Goal: Transaction & Acquisition: Purchase product/service

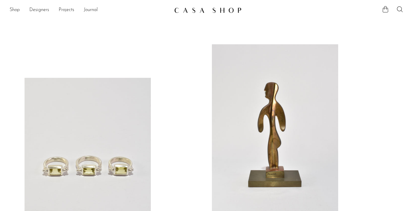
click at [384, 9] on icon at bounding box center [385, 9] width 7 height 7
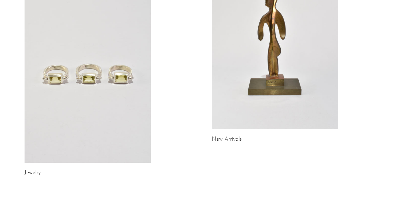
scroll to position [71, 0]
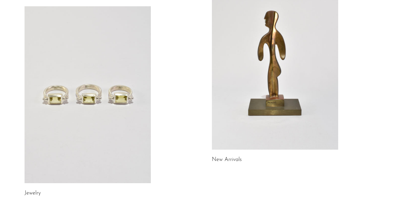
click at [271, 83] on link at bounding box center [275, 61] width 126 height 177
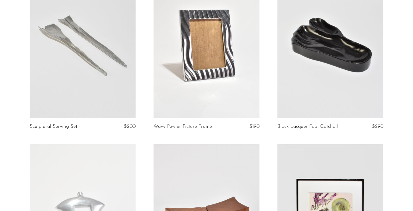
scroll to position [771, 0]
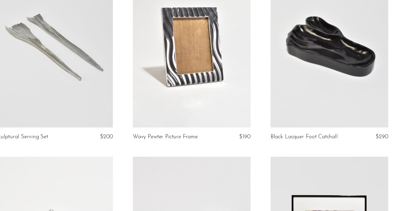
click at [296, 37] on link at bounding box center [330, 61] width 106 height 148
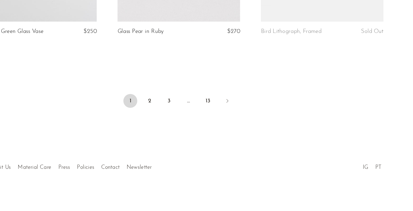
scroll to position [2088, 0]
click at [175, 110] on link "2" at bounding box center [181, 116] width 12 height 12
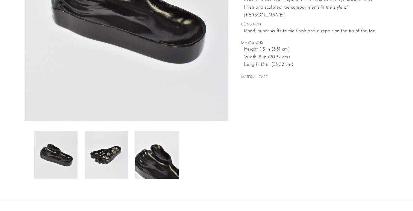
scroll to position [138, 0]
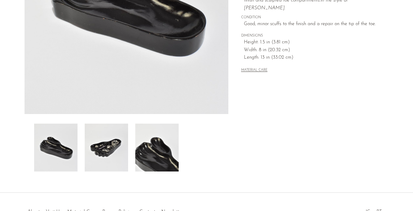
click at [107, 144] on img at bounding box center [106, 147] width 43 height 48
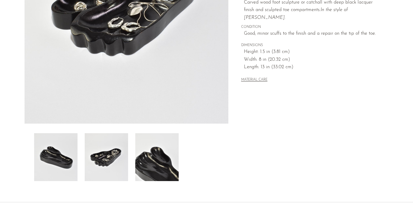
scroll to position [146, 0]
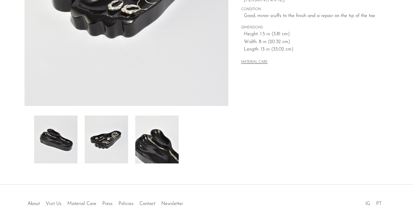
click at [136, 162] on img at bounding box center [156, 139] width 43 height 48
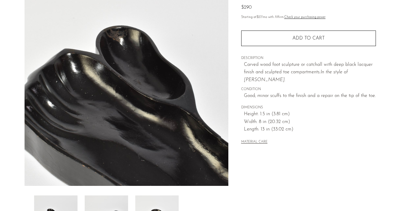
scroll to position [66, 0]
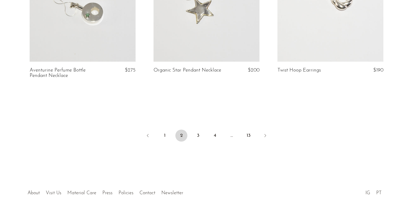
scroll to position [2092, 0]
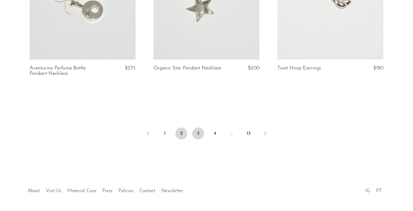
click at [199, 127] on link "3" at bounding box center [198, 133] width 12 height 12
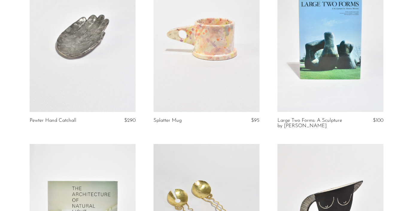
scroll to position [962, 0]
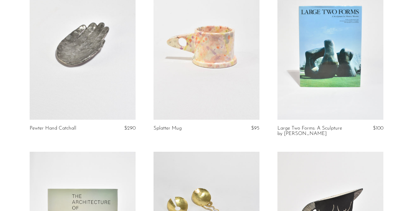
click at [74, 42] on link at bounding box center [83, 45] width 106 height 148
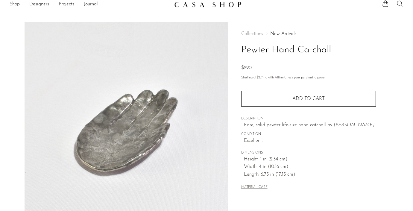
scroll to position [7, 0]
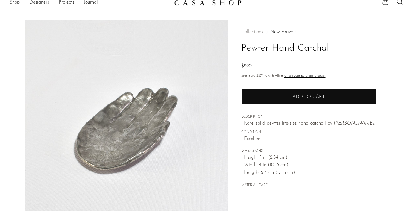
click at [316, 93] on button "Add to cart" at bounding box center [308, 97] width 135 height 16
